Goal: Task Accomplishment & Management: Complete application form

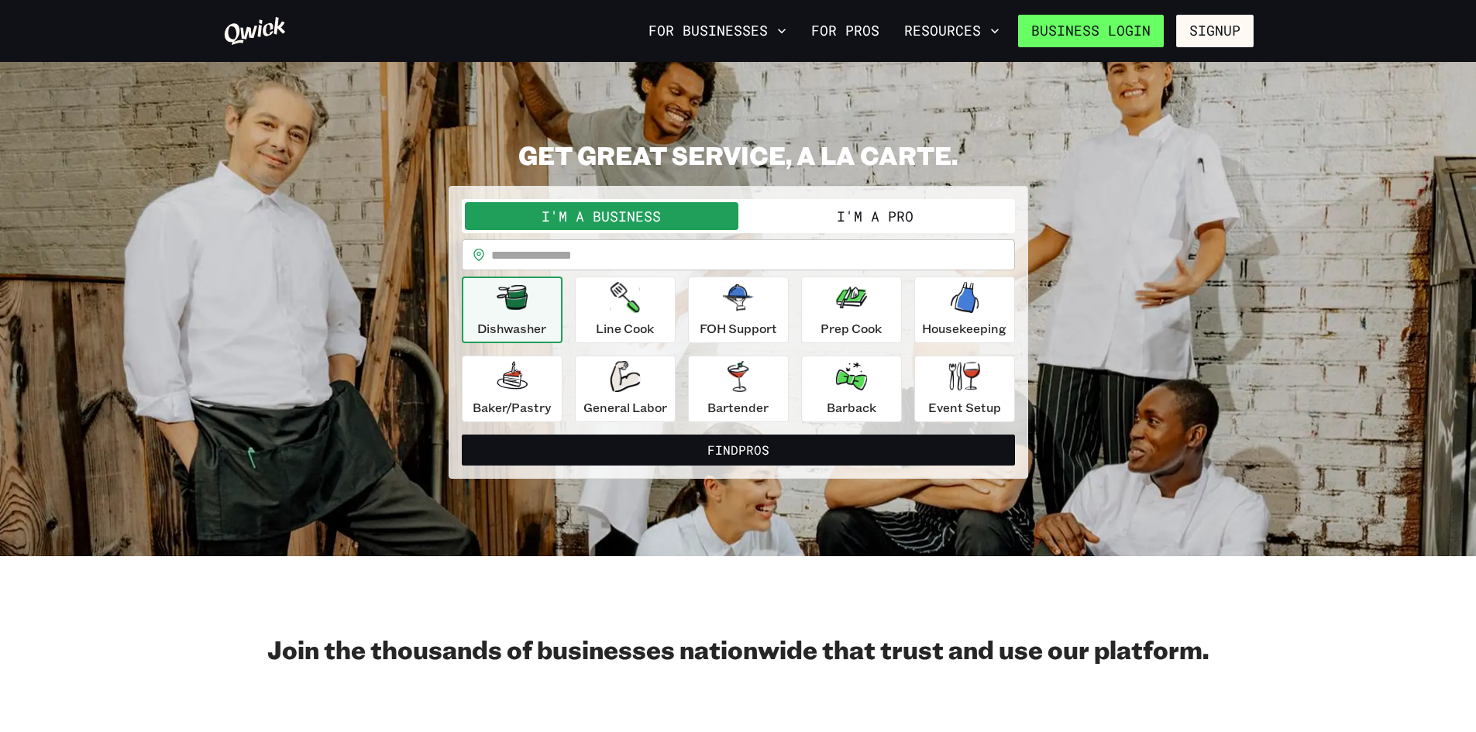
click at [1135, 29] on link "Business Login" at bounding box center [1091, 31] width 146 height 33
click at [856, 212] on button "I'm a Pro" at bounding box center [874, 216] width 273 height 28
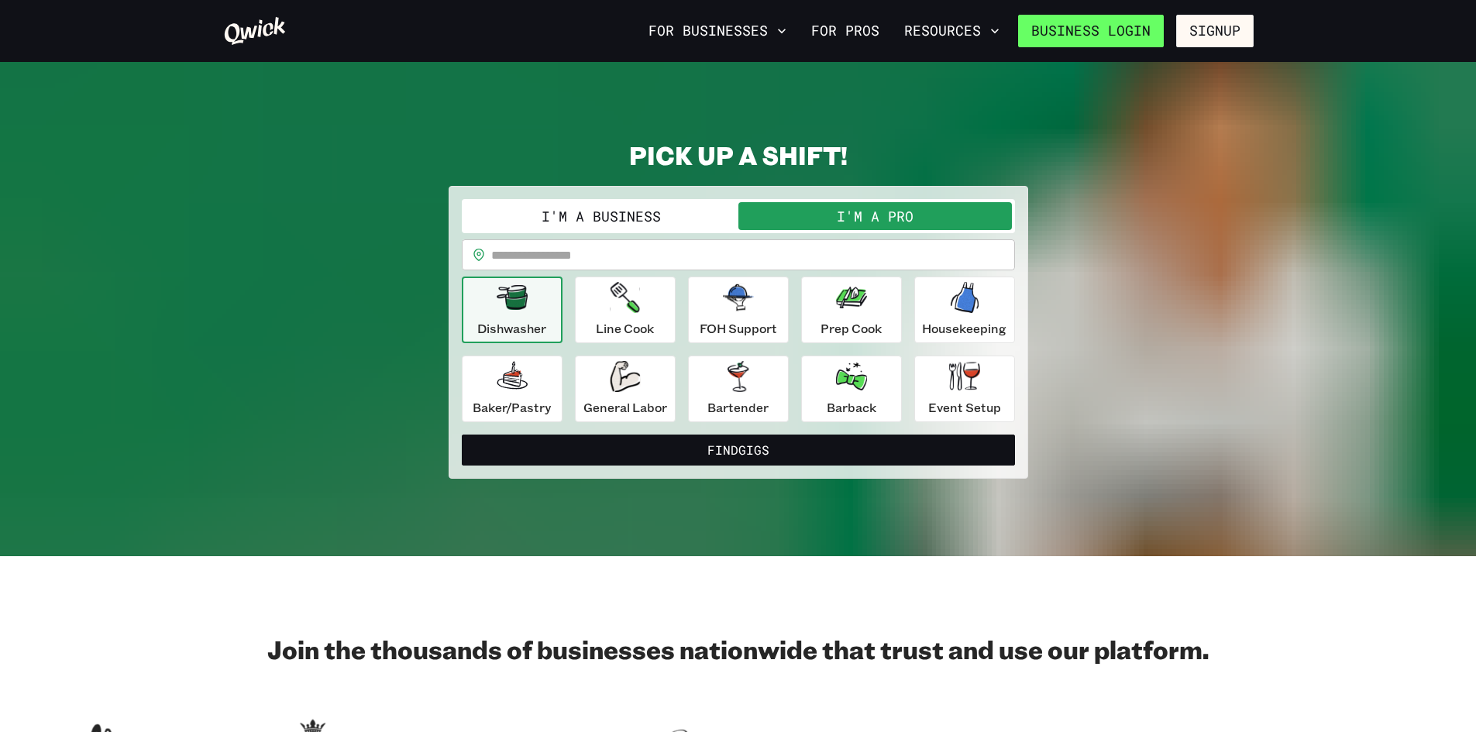
click at [1136, 26] on link "Business Login" at bounding box center [1091, 31] width 146 height 33
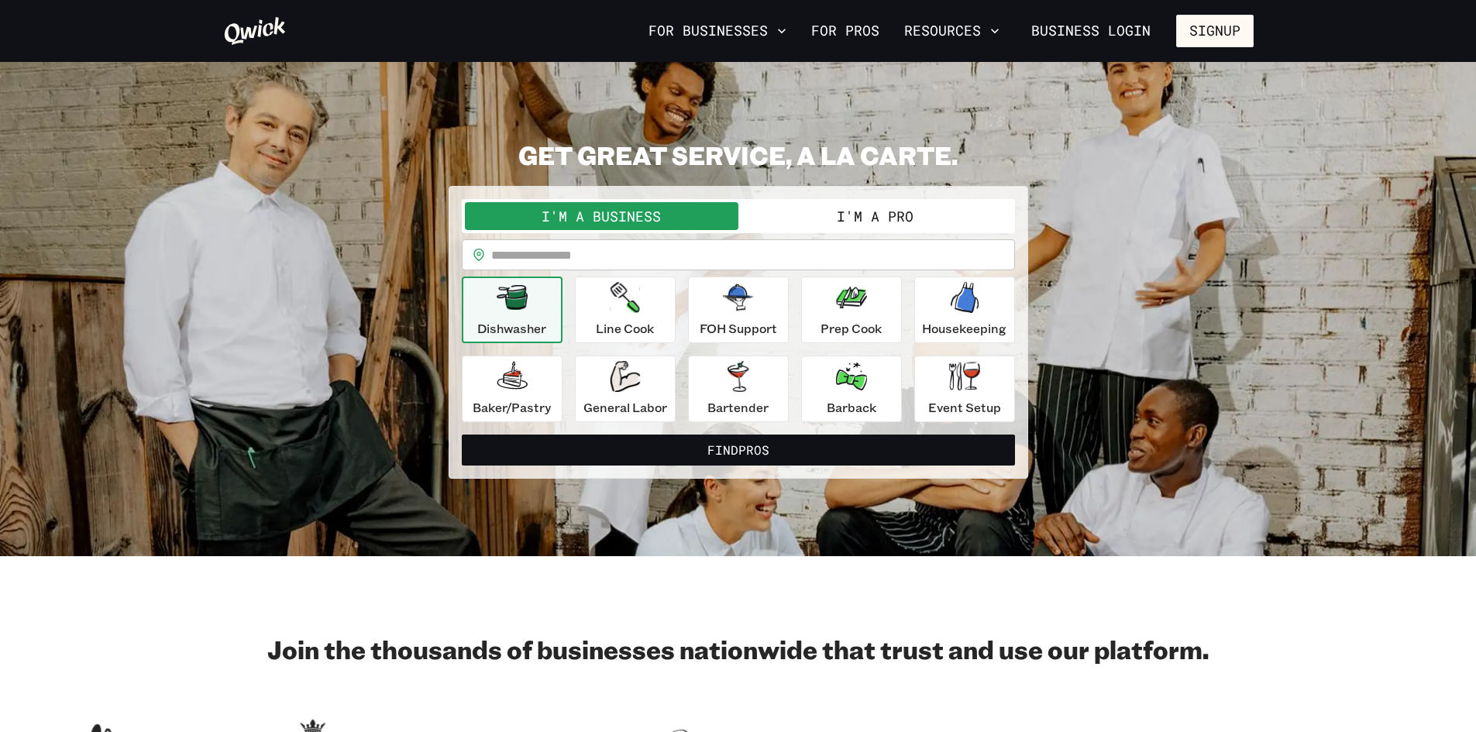
click at [844, 203] on button "I'm a Pro" at bounding box center [874, 216] width 273 height 28
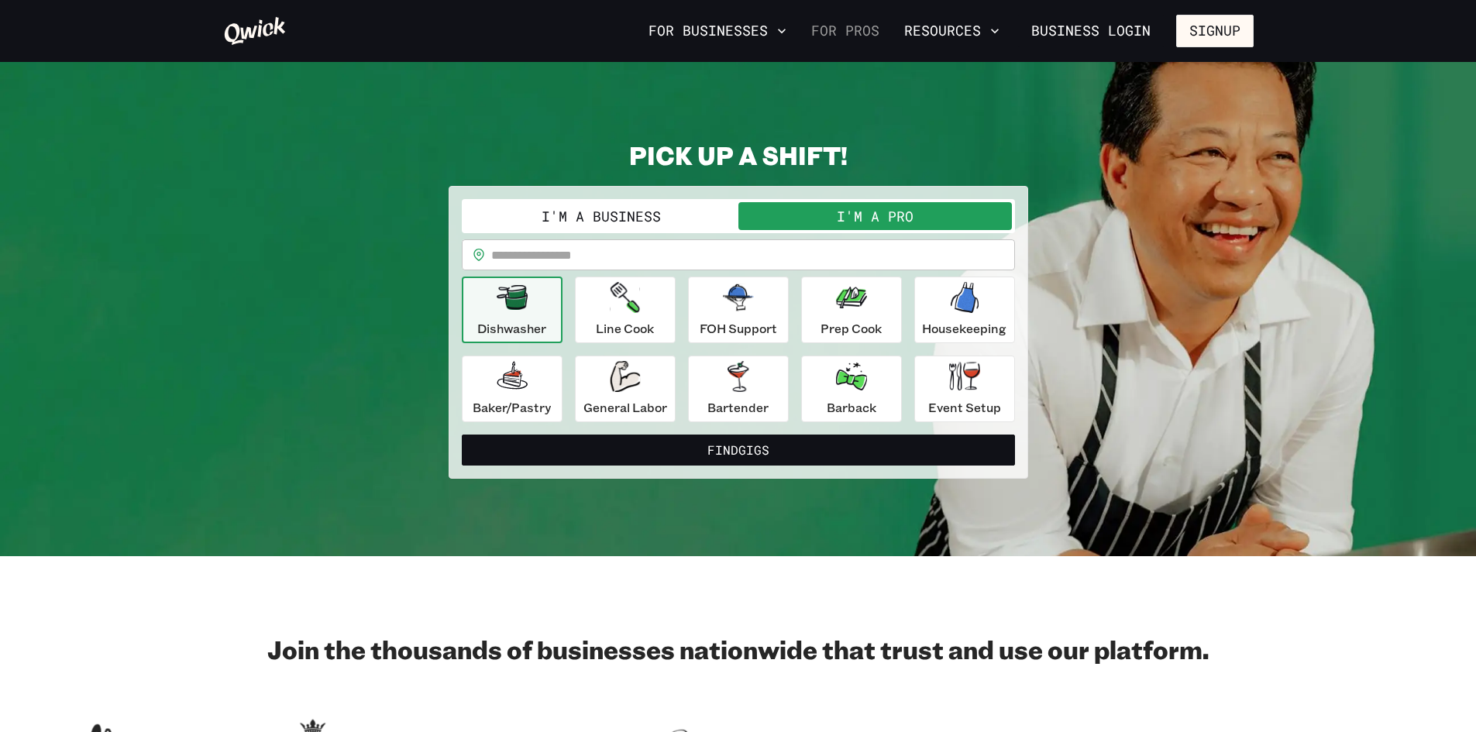
click at [857, 29] on link "For Pros" at bounding box center [845, 31] width 81 height 26
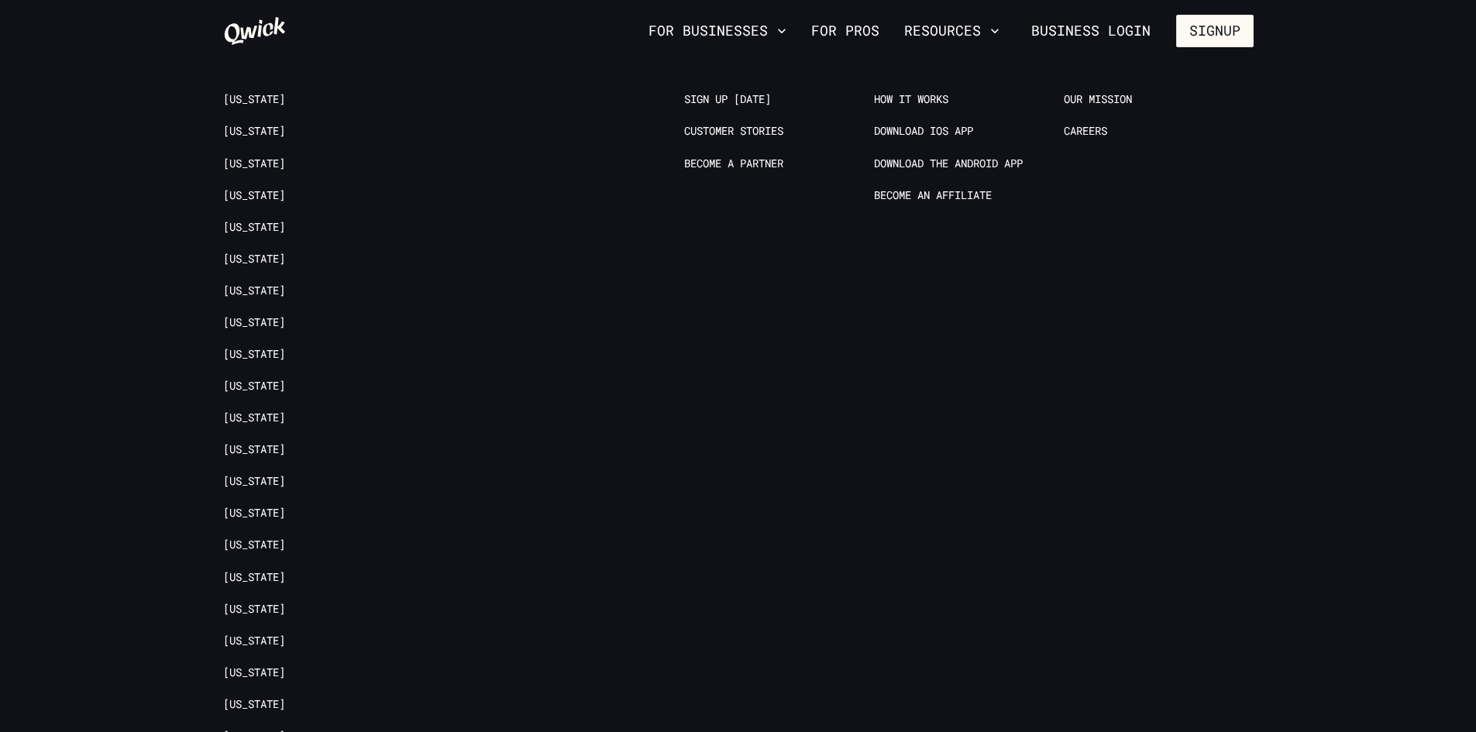
scroll to position [3229, 0]
click at [247, 222] on link "[US_STATE]" at bounding box center [254, 229] width 62 height 15
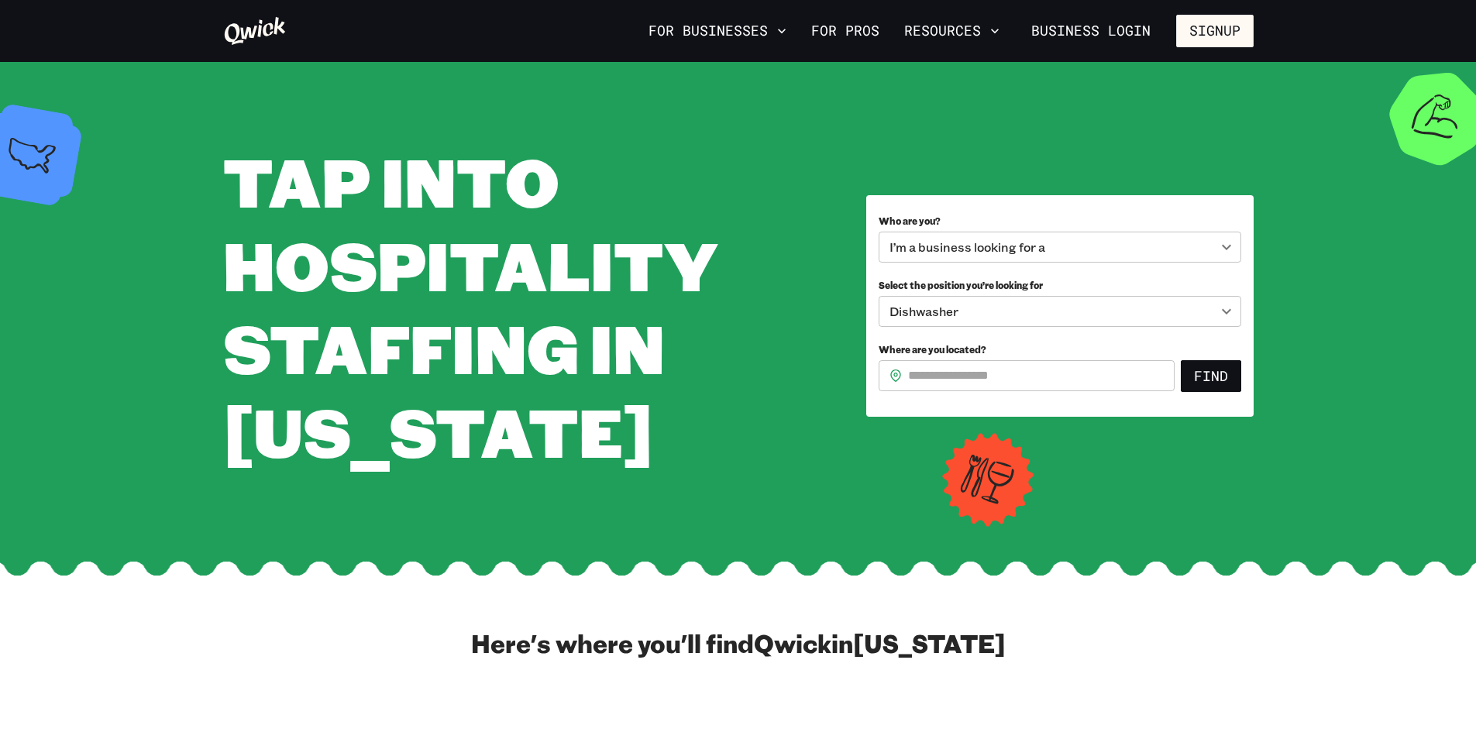
click at [1029, 245] on body "**********" at bounding box center [738, 366] width 1476 height 732
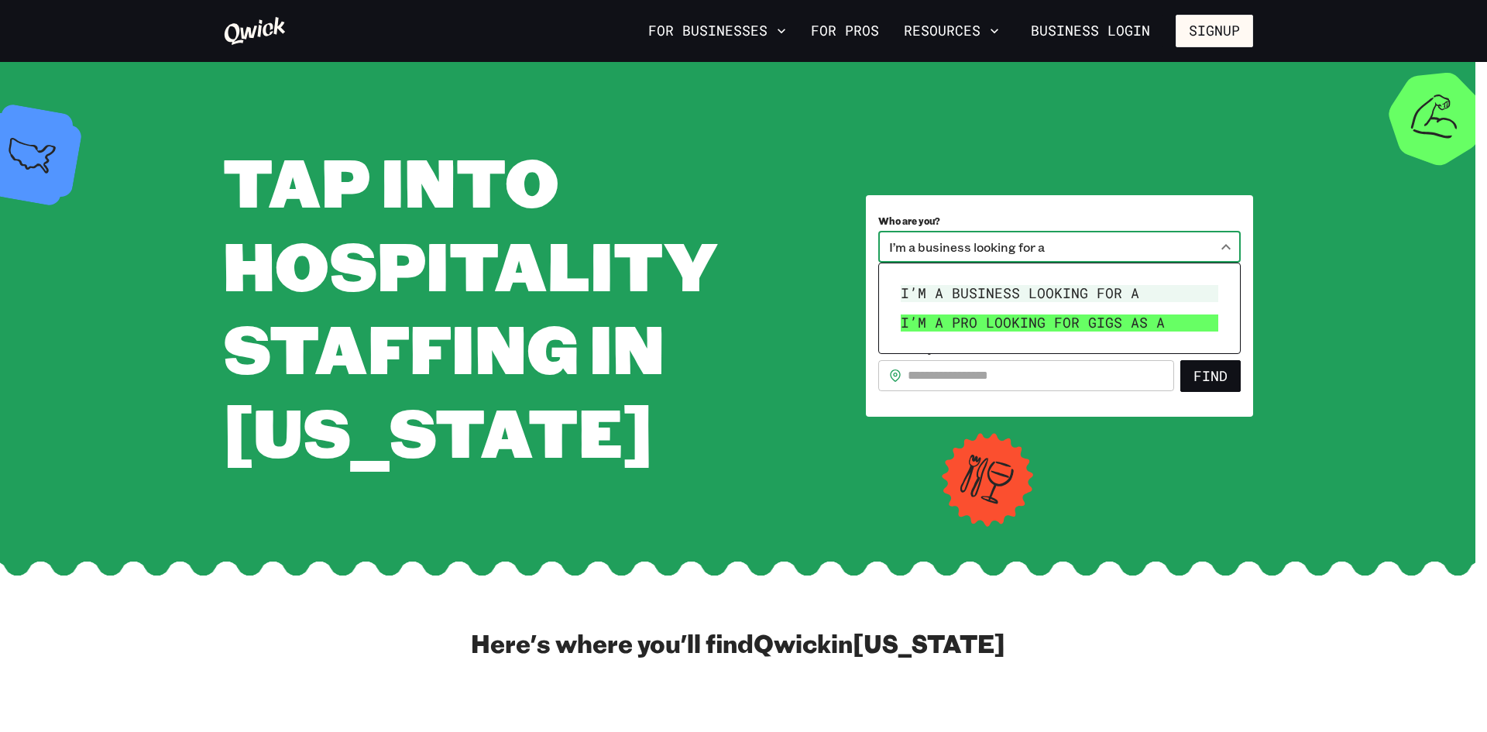
click at [1013, 315] on li "I’m a pro looking for Gigs as a" at bounding box center [1060, 322] width 330 height 29
type input "***"
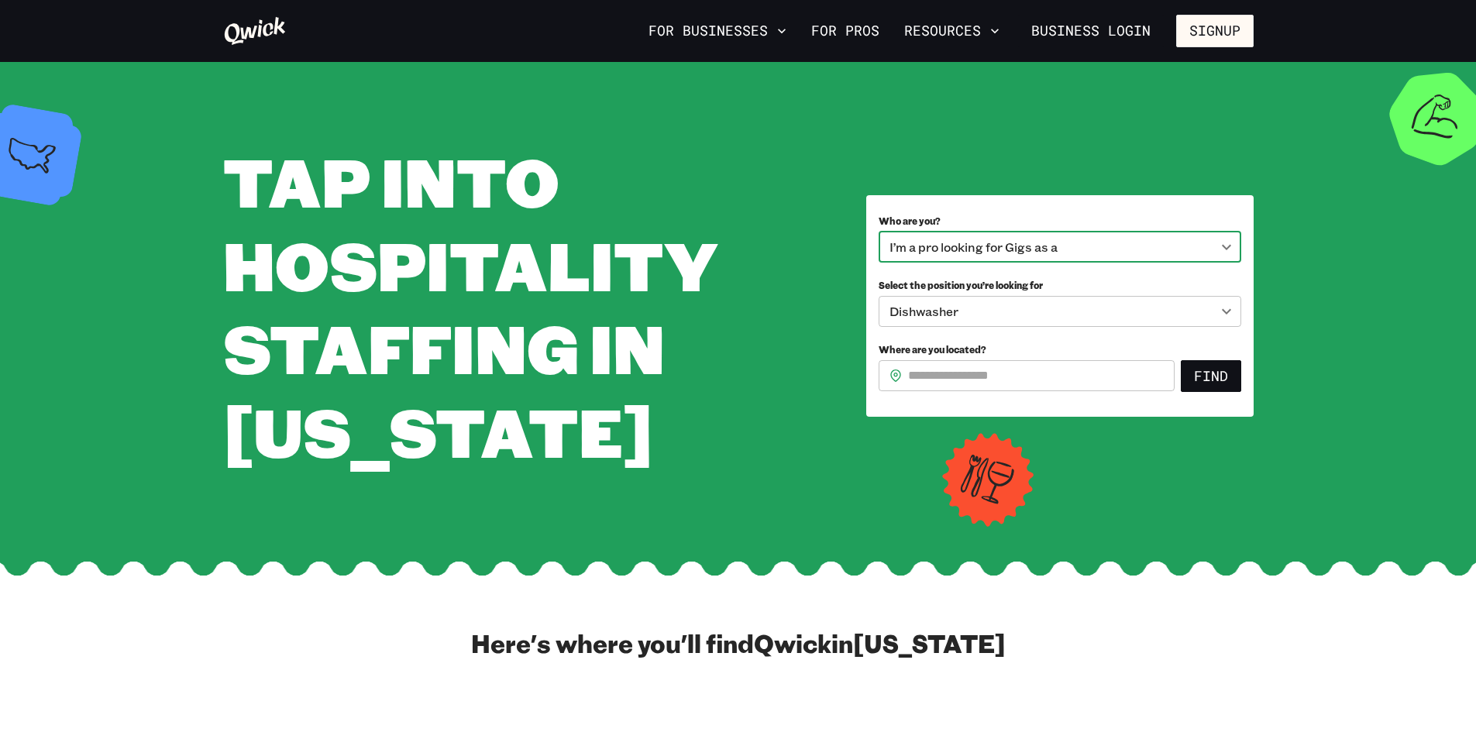
click at [963, 364] on input "Where are you located?" at bounding box center [1041, 375] width 266 height 31
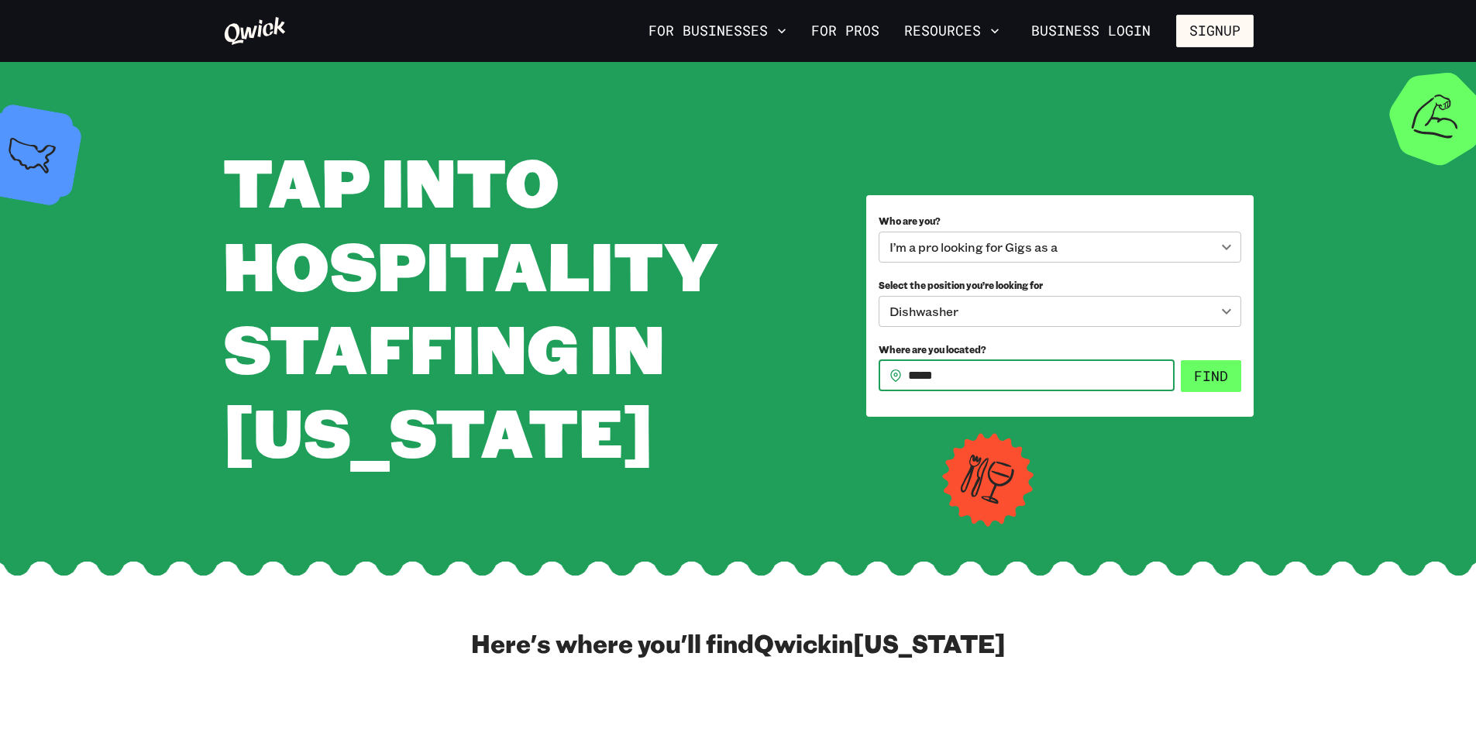
type input "*****"
click at [1202, 374] on button "Find" at bounding box center [1211, 376] width 60 height 33
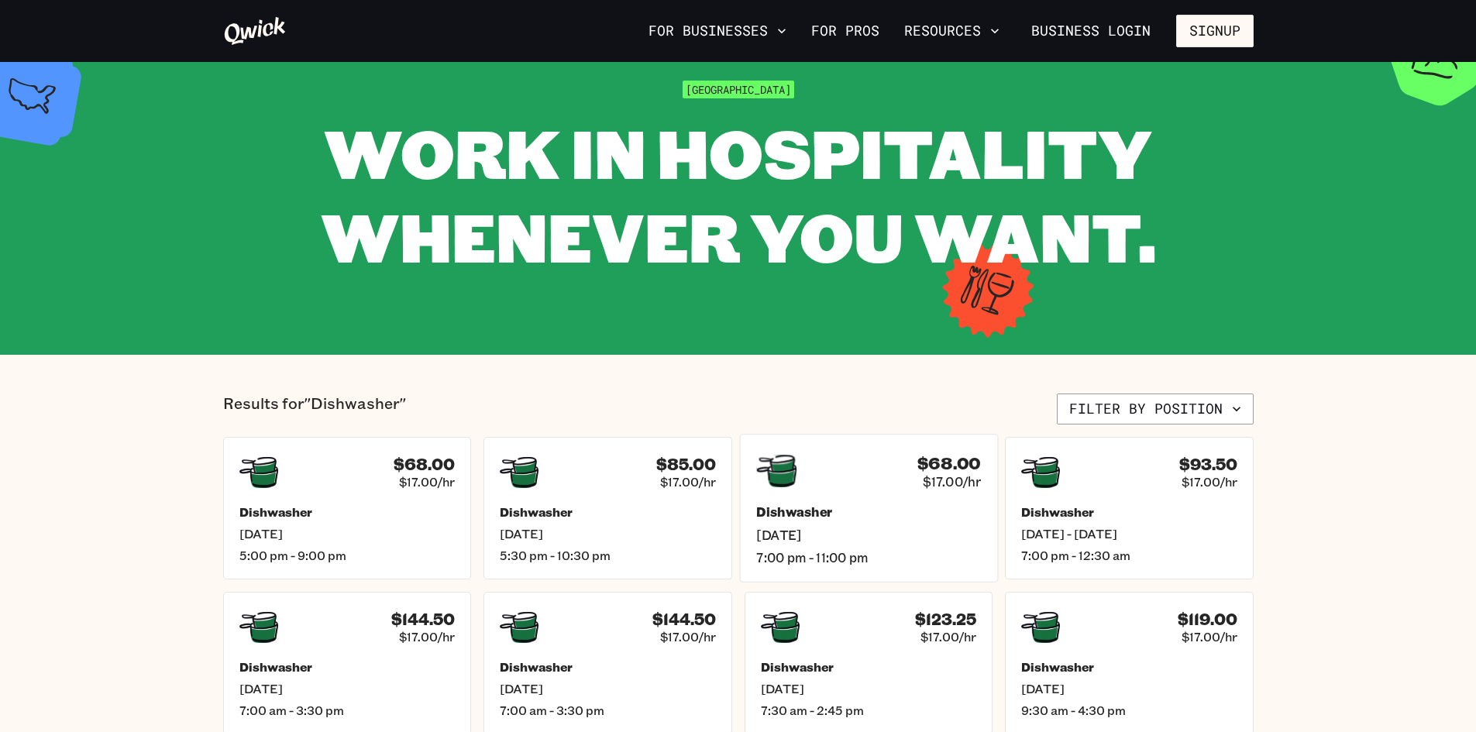
scroll to position [77, 0]
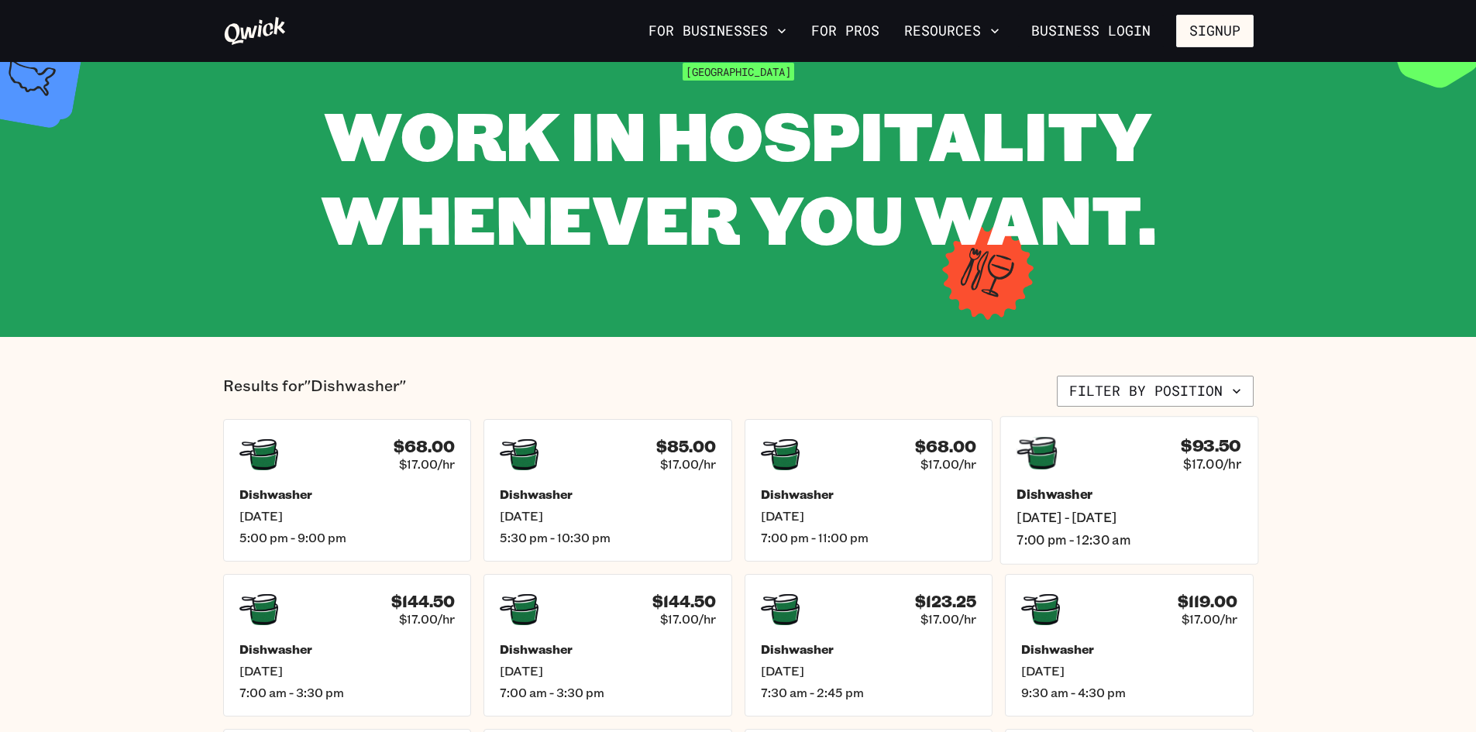
click at [1095, 502] on h5 "Dishwasher" at bounding box center [1128, 495] width 225 height 16
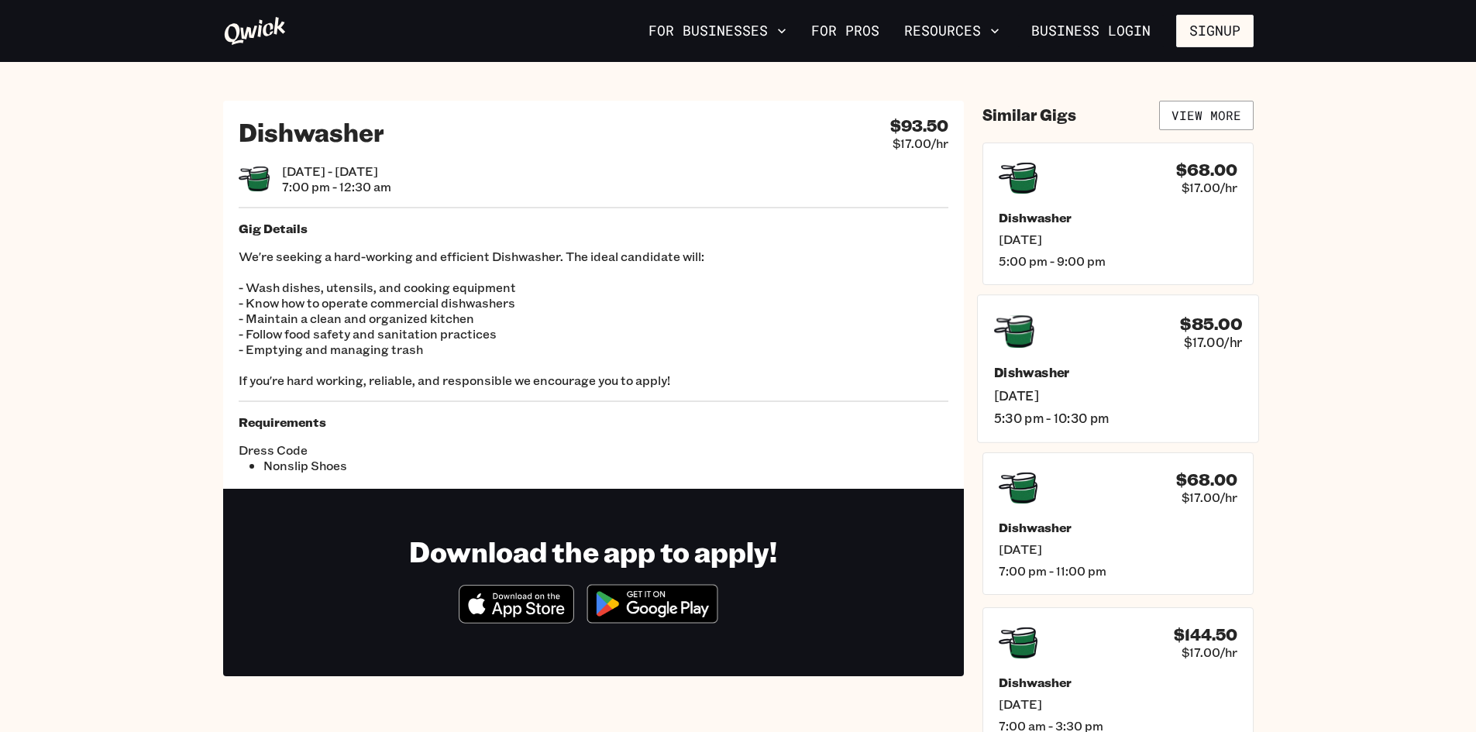
click at [1152, 368] on h5 "Dishwasher" at bounding box center [1117, 372] width 248 height 16
click at [1209, 40] on button "Signup" at bounding box center [1214, 31] width 77 height 33
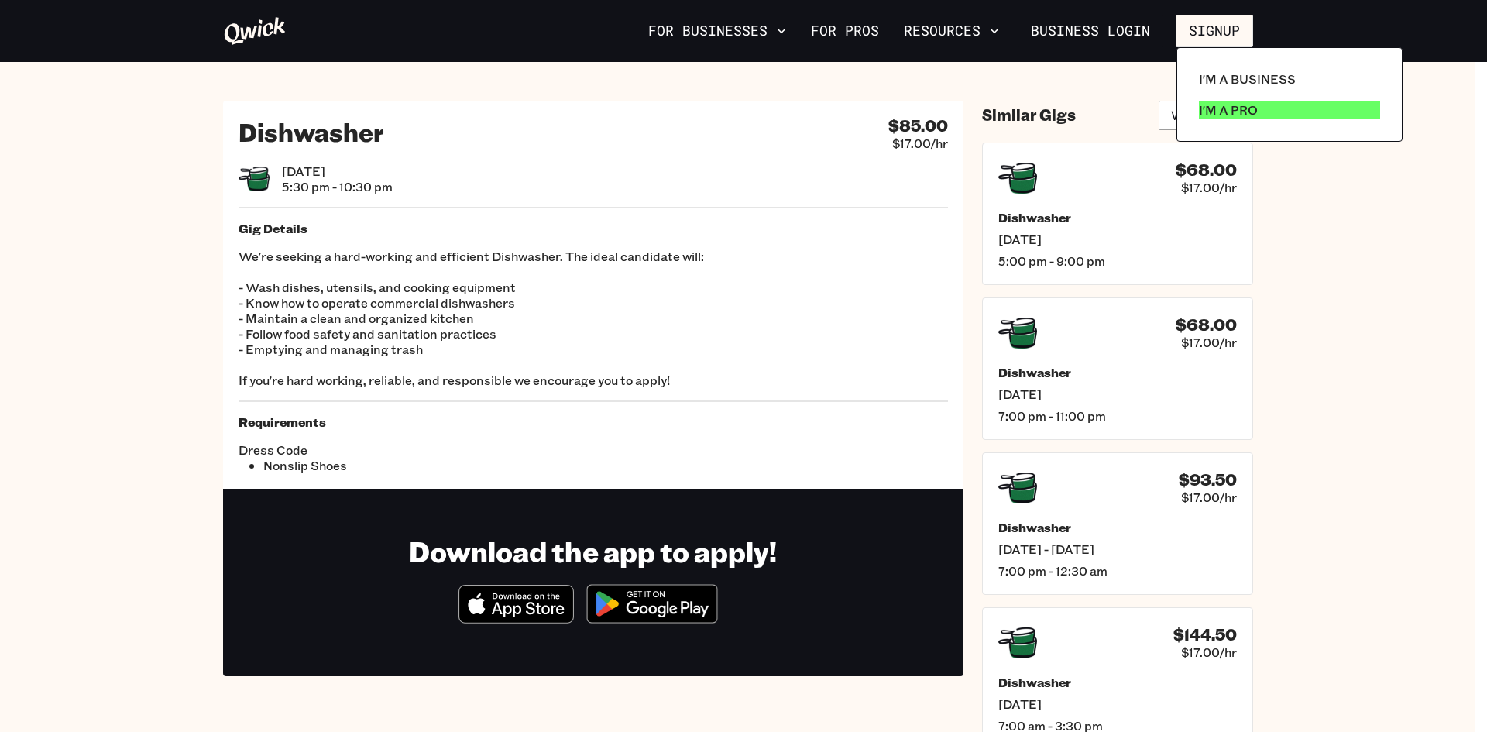
click at [1216, 113] on p "I'm a Pro" at bounding box center [1228, 110] width 59 height 19
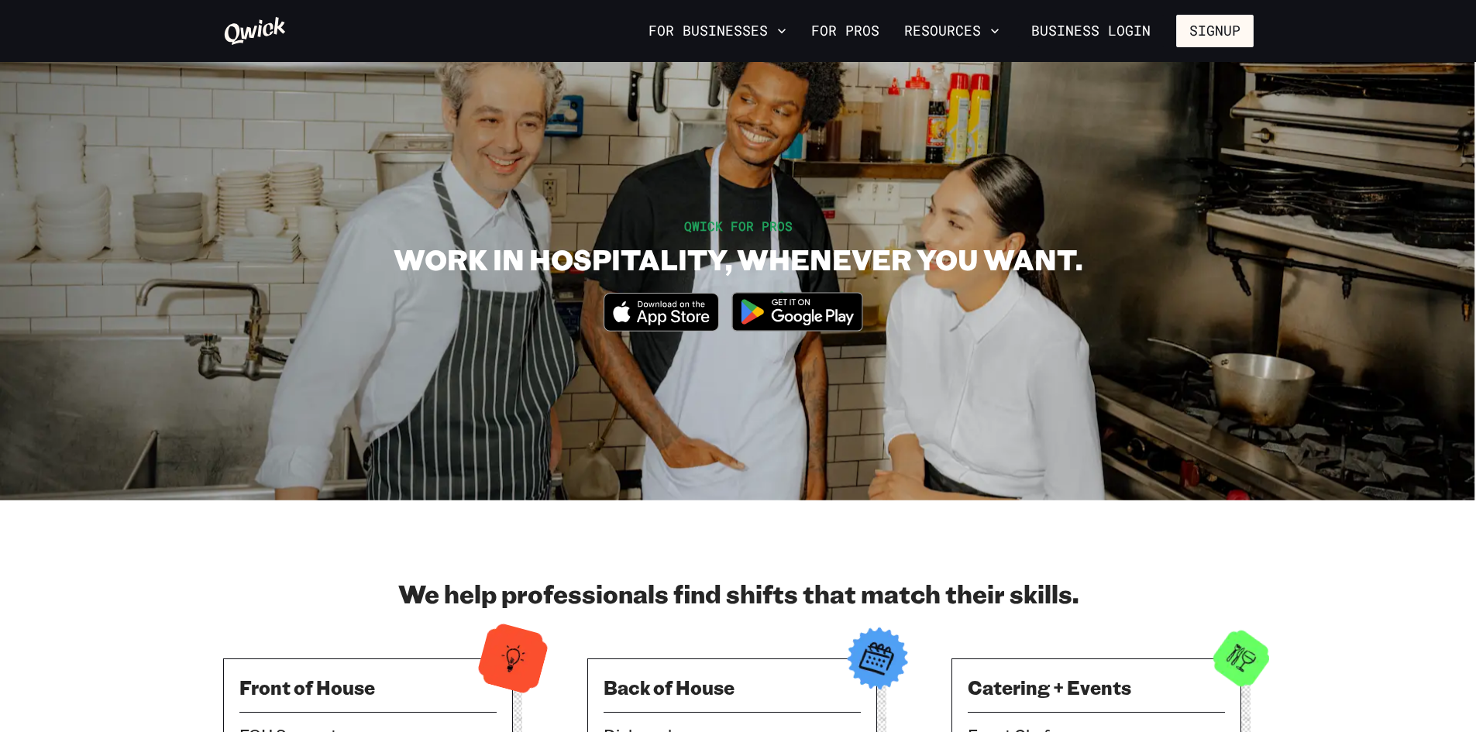
click at [785, 307] on img at bounding box center [797, 312] width 150 height 58
